Goal: Task Accomplishment & Management: Manage account settings

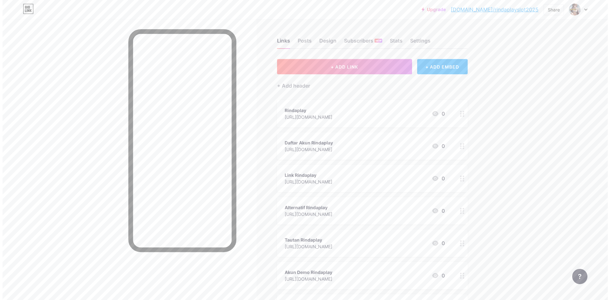
scroll to position [280, 0]
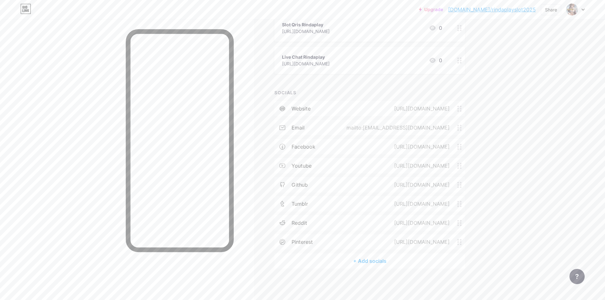
click at [369, 261] on div "+ Add socials" at bounding box center [369, 260] width 191 height 15
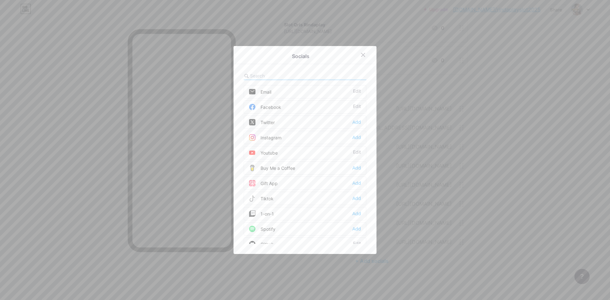
click at [287, 72] on input "text" at bounding box center [285, 75] width 70 height 7
type input "blu"
click at [353, 95] on div "Bluesky Add" at bounding box center [305, 91] width 123 height 13
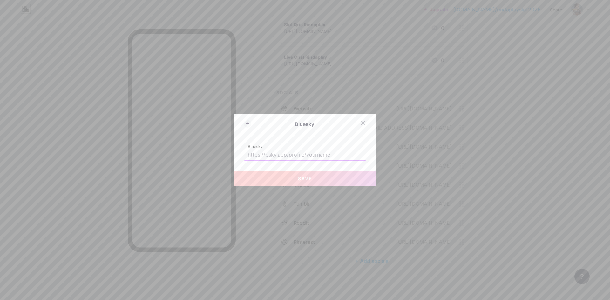
click at [307, 160] on input "text" at bounding box center [305, 155] width 114 height 11
paste input "[URL][DOMAIN_NAME][DOMAIN_NAME]"
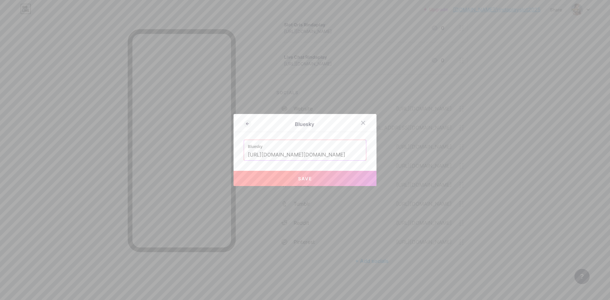
scroll to position [0, 11]
type input "[URL][DOMAIN_NAME][DOMAIN_NAME]"
click at [302, 177] on span "Save" at bounding box center [305, 178] width 14 height 5
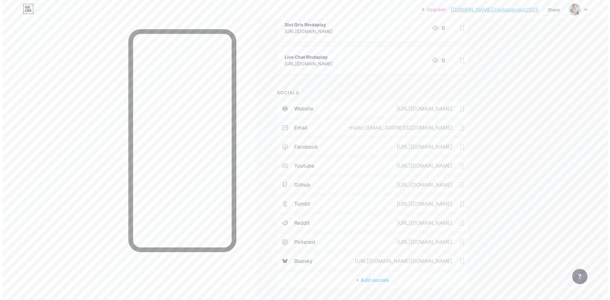
scroll to position [299, 0]
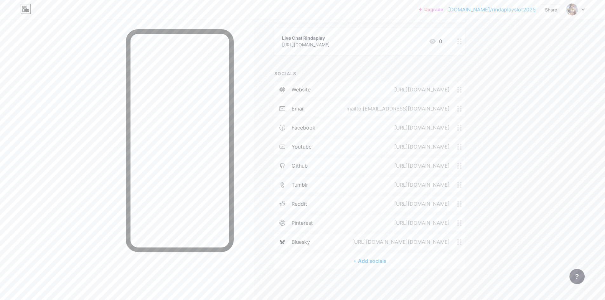
click at [366, 265] on div "+ Add socials" at bounding box center [369, 260] width 191 height 15
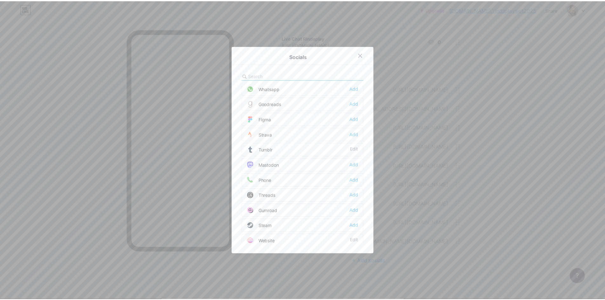
scroll to position [573, 0]
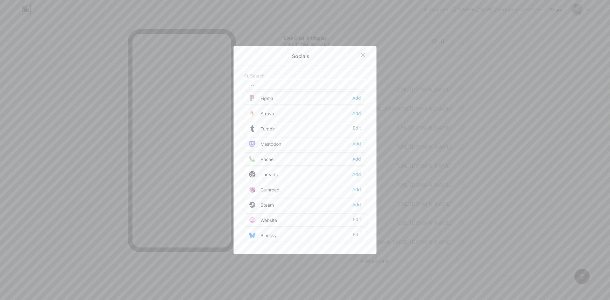
click at [361, 54] on icon at bounding box center [362, 54] width 5 height 5
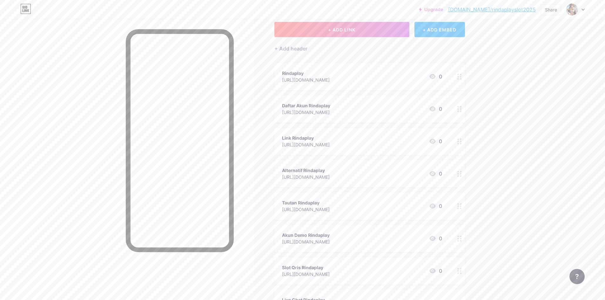
scroll to position [0, 0]
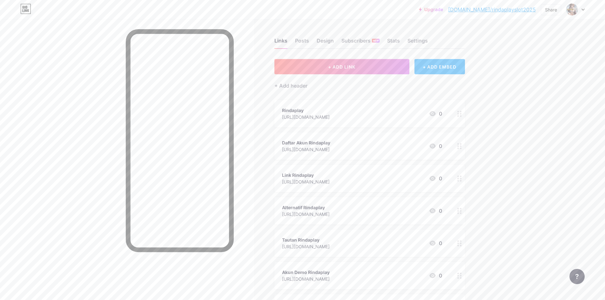
click at [506, 12] on link "[DOMAIN_NAME]/rindaplayslot2025" at bounding box center [492, 10] width 88 height 8
click at [509, 9] on link "[DOMAIN_NAME]/rindaplayslot2025" at bounding box center [492, 10] width 88 height 8
